Goal: Task Accomplishment & Management: Manage account settings

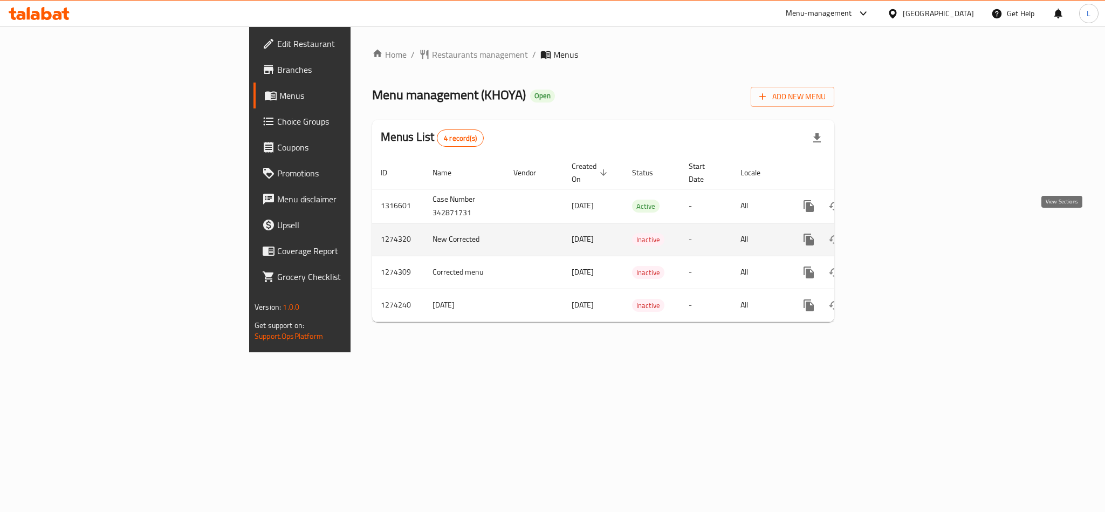
click at [900, 227] on link "enhanced table" at bounding box center [887, 240] width 26 height 26
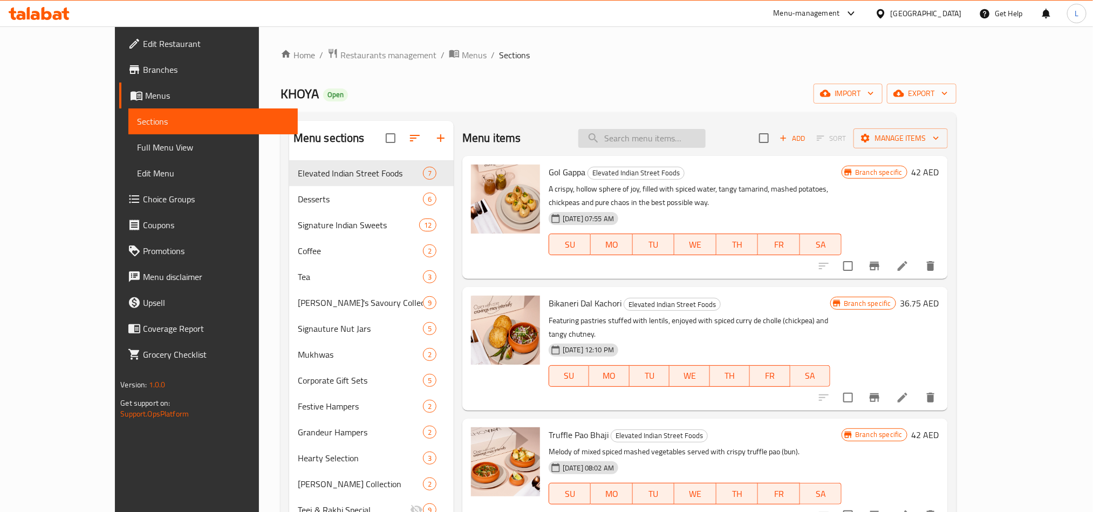
click at [659, 139] on input "search" at bounding box center [641, 138] width 127 height 19
paste input "Sargi Box"
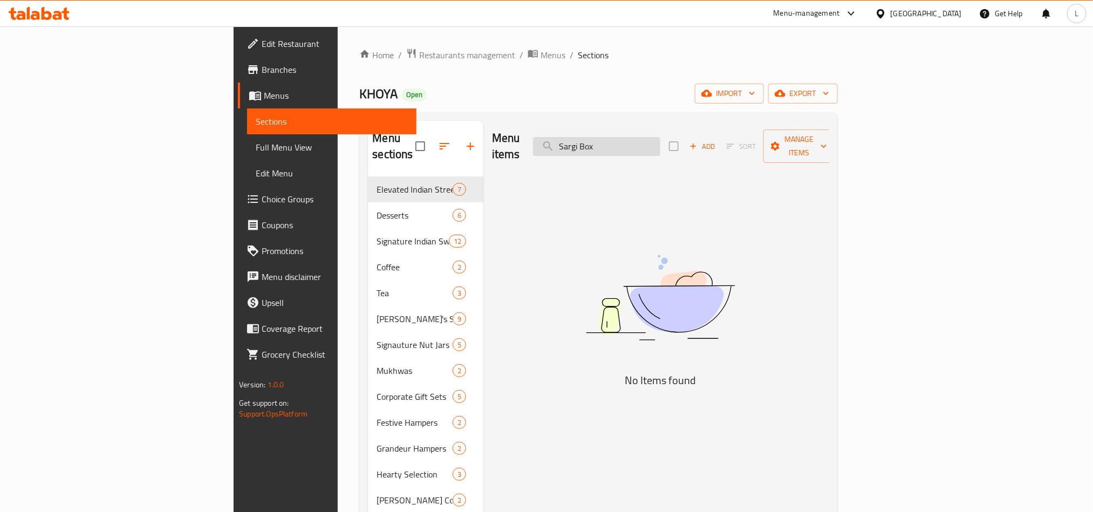
click at [660, 138] on input "Sargi Box" at bounding box center [596, 146] width 127 height 19
drag, startPoint x: 680, startPoint y: 135, endPoint x: 547, endPoint y: 131, distance: 132.8
click at [548, 131] on div "Menu items Sargi Add Sort Manage items" at bounding box center [660, 146] width 337 height 51
paste input "Mathr"
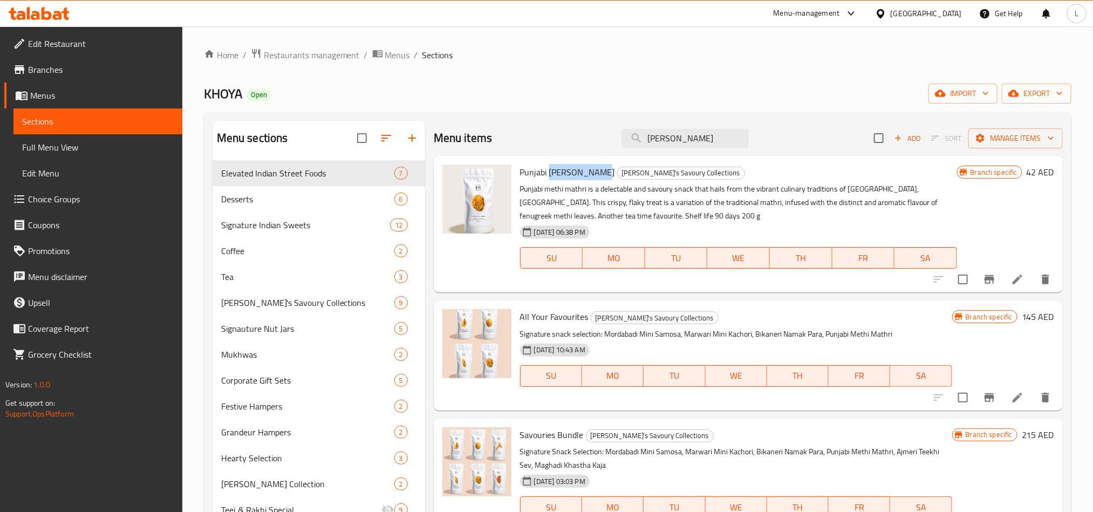
drag, startPoint x: 550, startPoint y: 170, endPoint x: 596, endPoint y: 167, distance: 45.4
click at [596, 167] on h6 "Punjabi [PERSON_NAME]'s Savoury Collections" at bounding box center [738, 172] width 437 height 15
copy span "[PERSON_NAME]"
drag, startPoint x: 706, startPoint y: 145, endPoint x: 488, endPoint y: 142, distance: 218.0
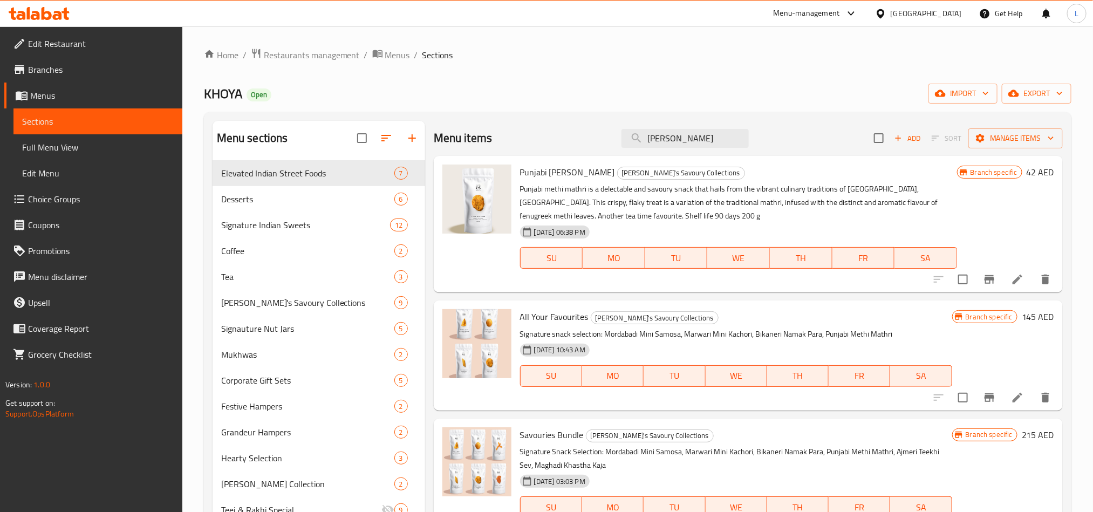
click at [489, 141] on div "Menu items Mathri Add Sort Manage items" at bounding box center [748, 138] width 629 height 35
paste input "Blimey Bite"
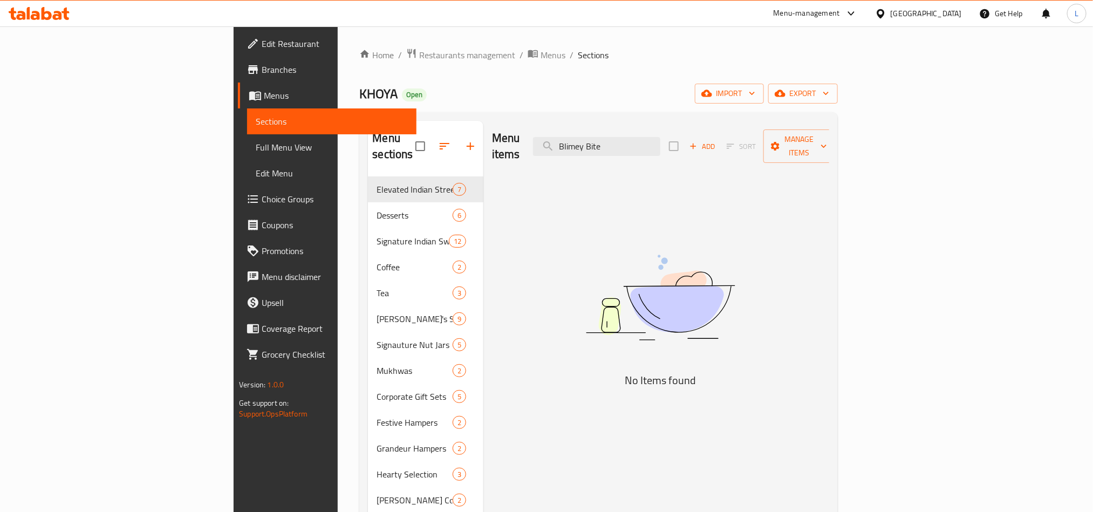
drag, startPoint x: 664, startPoint y: 138, endPoint x: 368, endPoint y: 158, distance: 296.8
click at [377, 157] on div "Menu sections Elevated Indian Street Foods 7 Desserts 6 Signature Indian Sweets…" at bounding box center [598, 377] width 461 height 512
paste input "Lentils, Love & Pastry"
click at [660, 144] on input "Lentils, Love & Pastry" at bounding box center [596, 146] width 127 height 19
type input "Lentils, Love & Pastry"
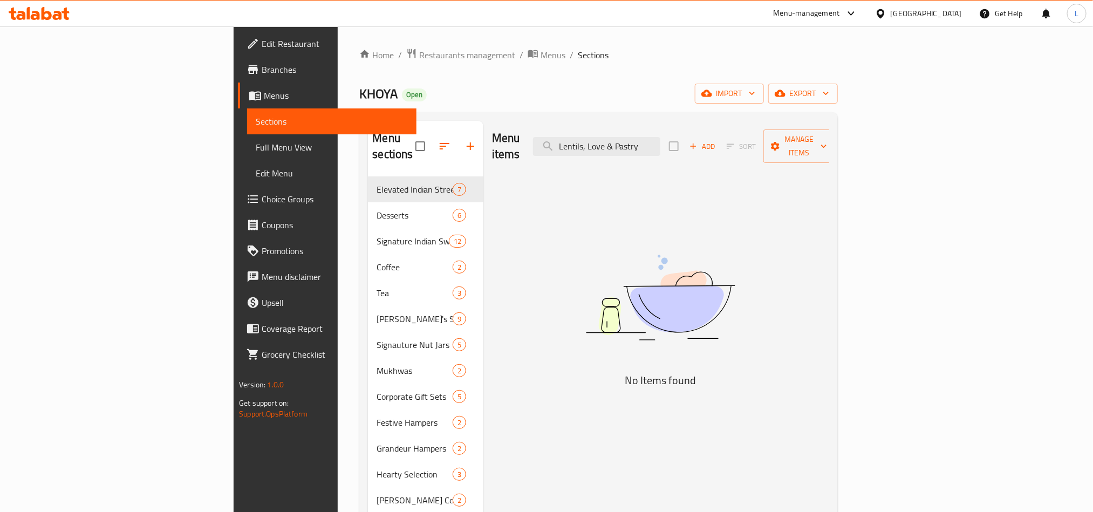
drag, startPoint x: 728, startPoint y: 141, endPoint x: 532, endPoint y: 131, distance: 196.1
click at [532, 131] on div "Menu items Lentils, Love & Pastry Add Sort Manage items" at bounding box center [660, 146] width 337 height 51
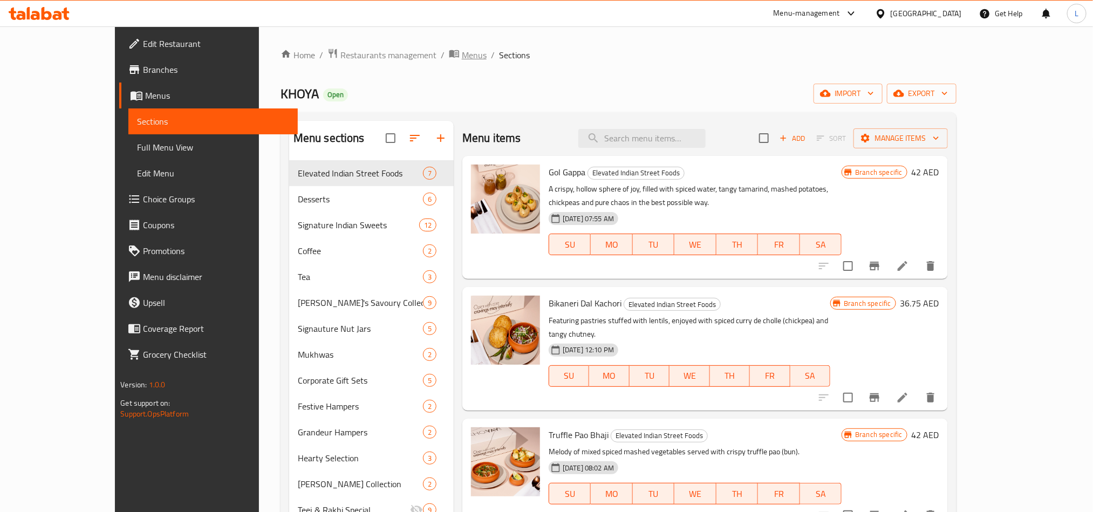
click at [462, 57] on span "Menus" at bounding box center [474, 55] width 25 height 13
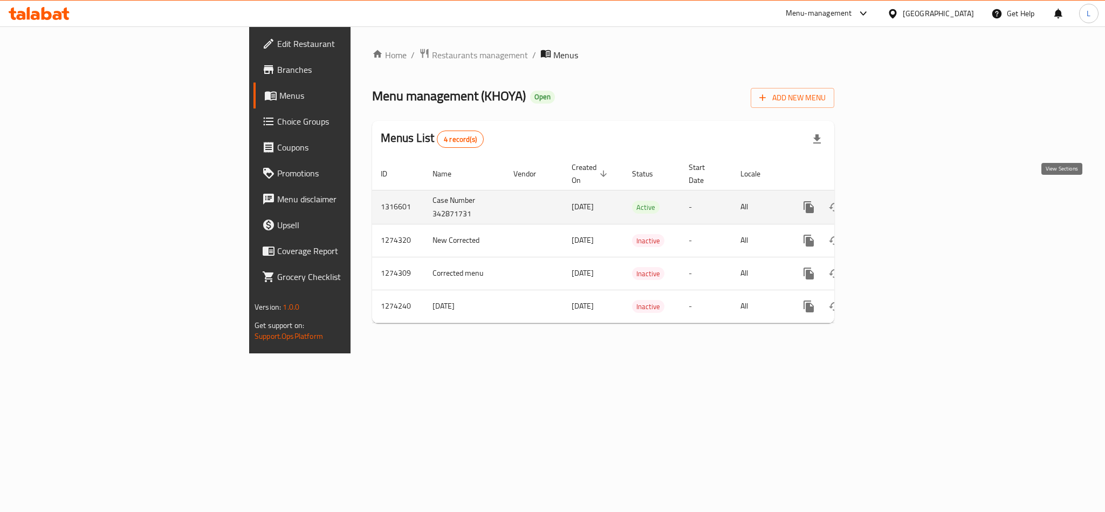
click at [893, 201] on icon "enhanced table" at bounding box center [886, 207] width 13 height 13
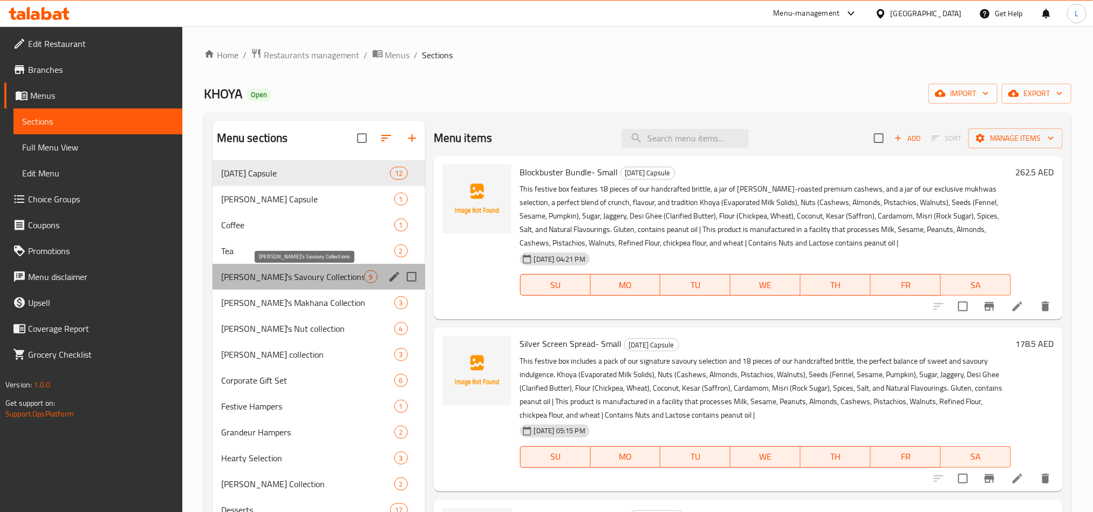
click at [270, 282] on span "[PERSON_NAME]'s Savoury Collections" at bounding box center [292, 276] width 143 height 13
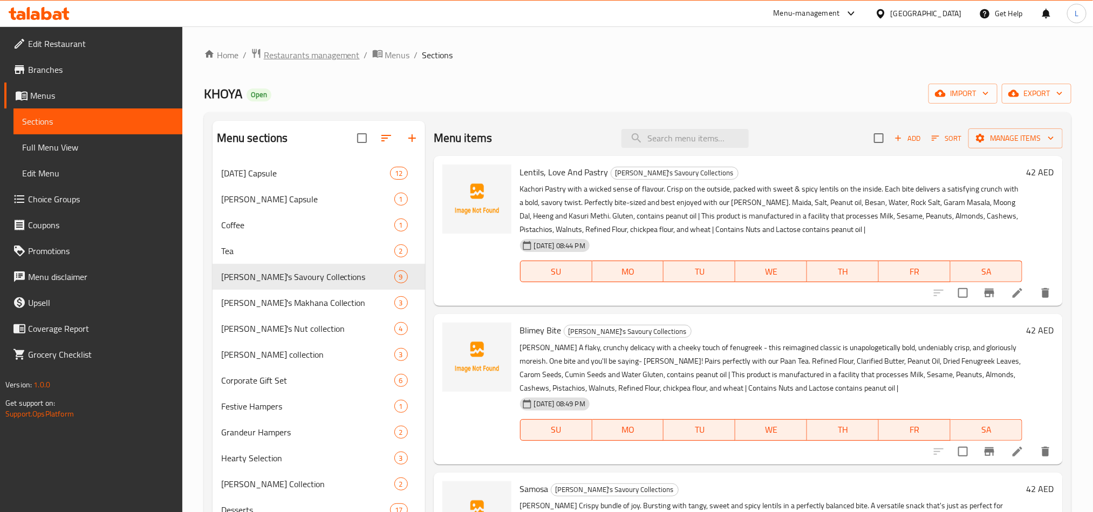
click at [280, 60] on span "Restaurants management" at bounding box center [312, 55] width 96 height 13
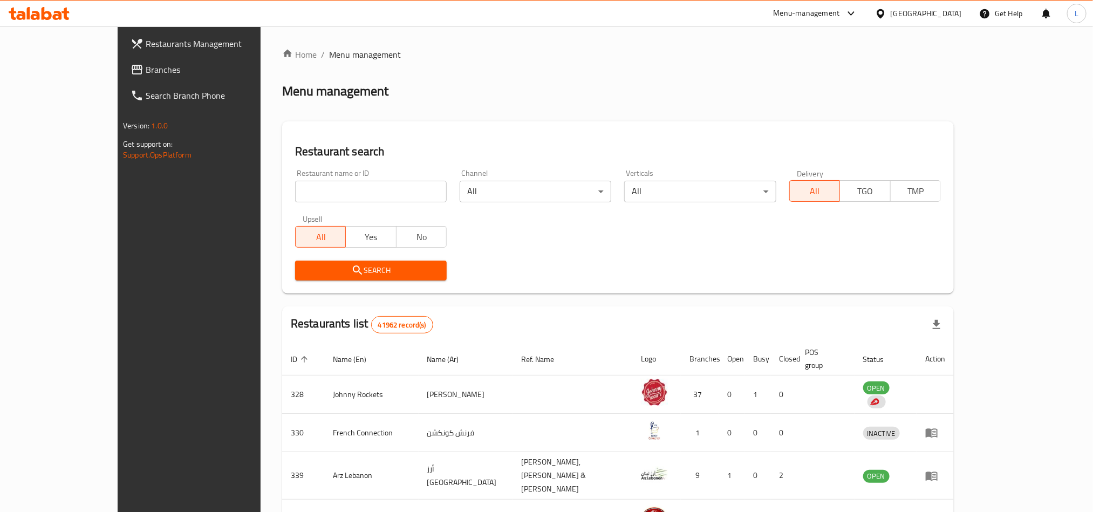
drag, startPoint x: 254, startPoint y: 193, endPoint x: 243, endPoint y: 193, distance: 10.8
click at [295, 193] on input "search" at bounding box center [371, 192] width 152 height 22
paste input "706461"
type input "706461"
click at [304, 275] on span "Search" at bounding box center [371, 270] width 134 height 13
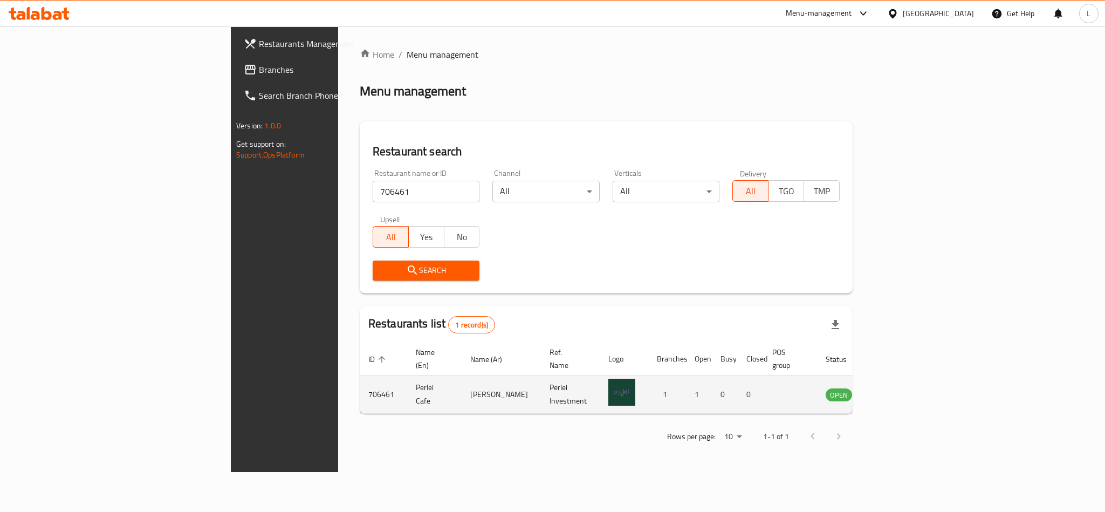
click at [895, 391] on icon "enhanced table" at bounding box center [889, 395] width 12 height 9
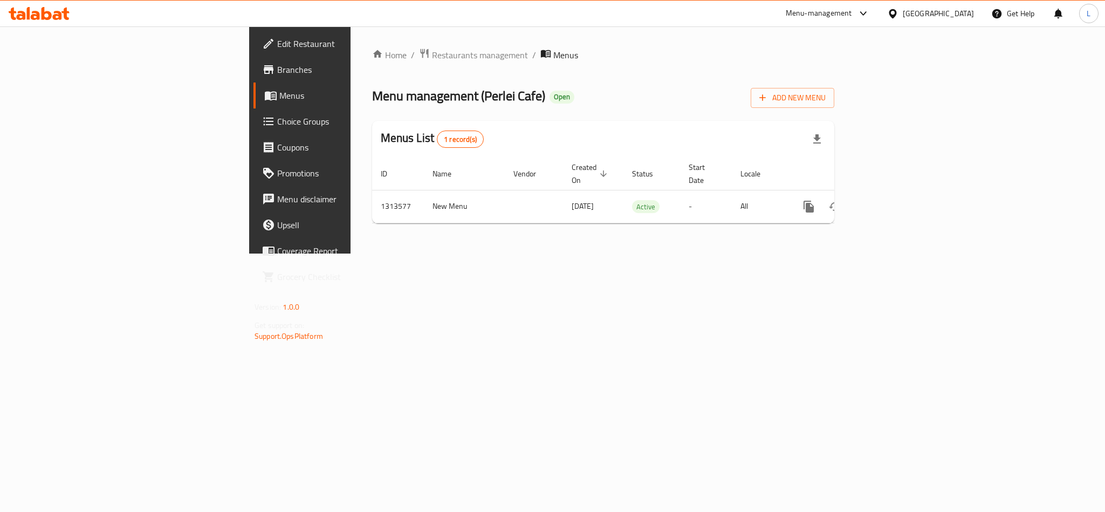
click at [277, 45] on span "Edit Restaurant" at bounding box center [351, 43] width 148 height 13
